Goal: Navigation & Orientation: Find specific page/section

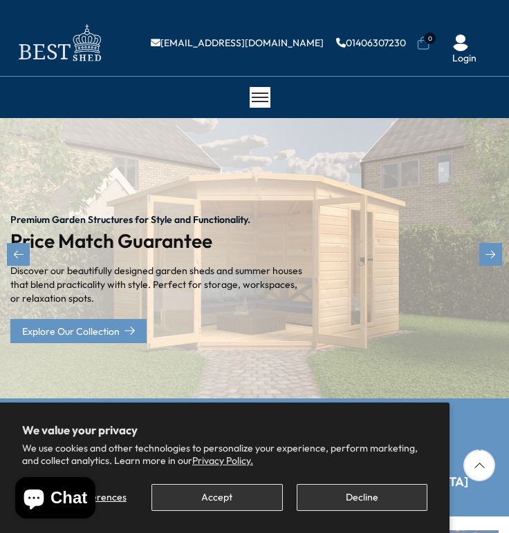
scroll to position [207, 0]
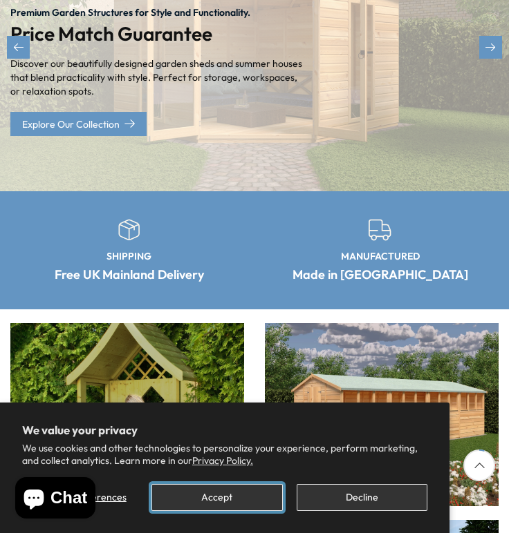
click at [205, 496] on button "Accept" at bounding box center [216, 497] width 131 height 27
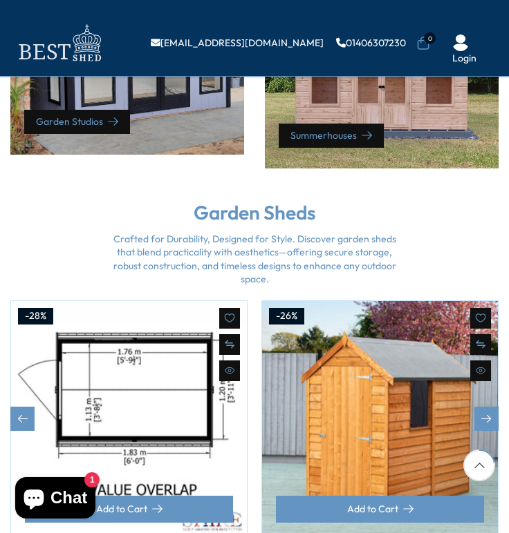
scroll to position [655, 0]
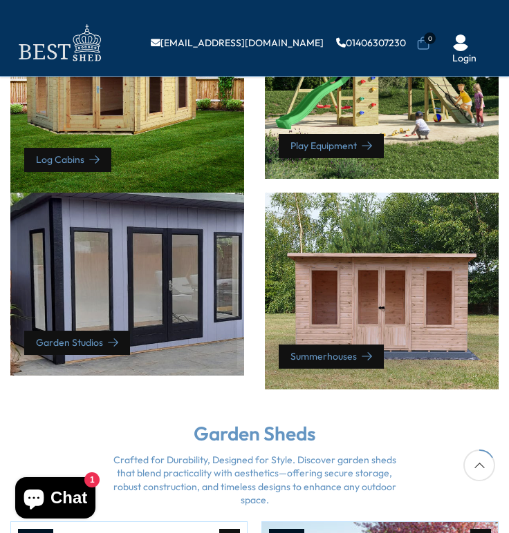
click at [156, 275] on div "Garden Studios" at bounding box center [127, 284] width 234 height 183
click at [99, 337] on link "Garden Studios" at bounding box center [77, 343] width 106 height 24
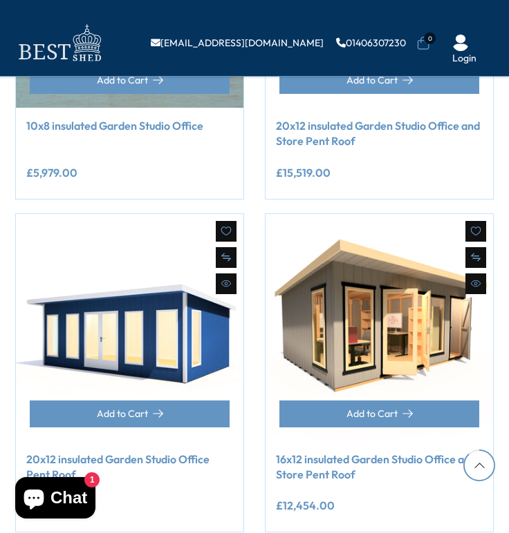
scroll to position [1935, 0]
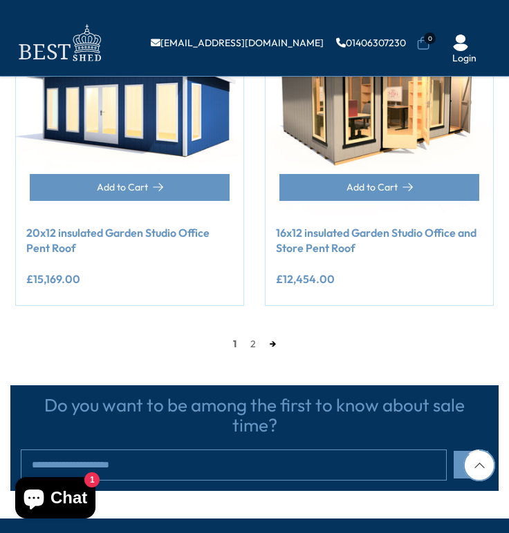
click at [271, 344] on link "→" at bounding box center [273, 344] width 20 height 21
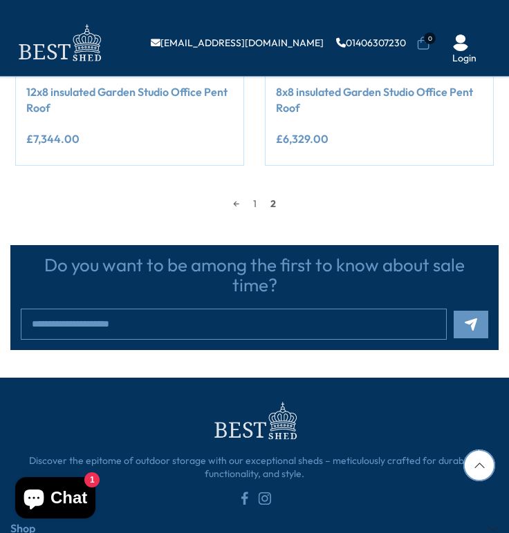
scroll to position [1888, 0]
